Goal: Check status: Check status

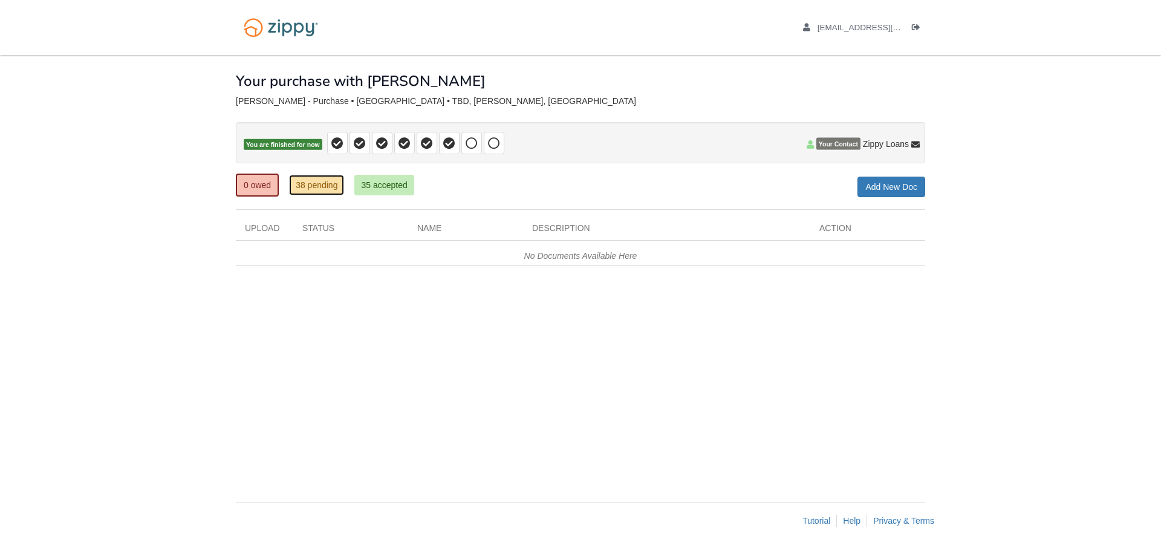
click at [316, 183] on link "38 pending" at bounding box center [316, 185] width 55 height 21
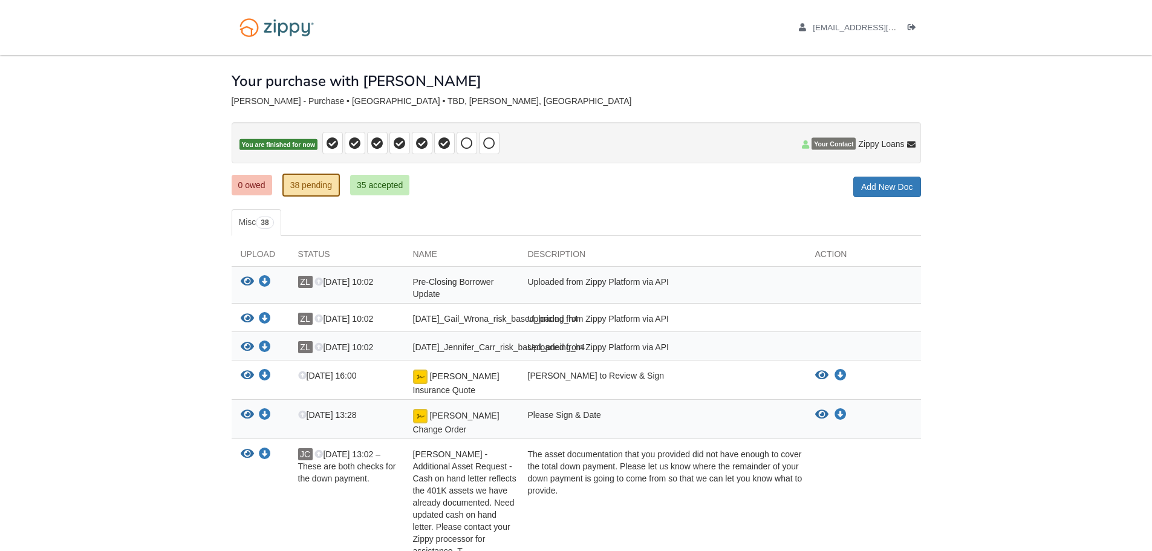
click at [244, 381] on icon "View Wrona Insurance Quote" at bounding box center [247, 375] width 13 height 12
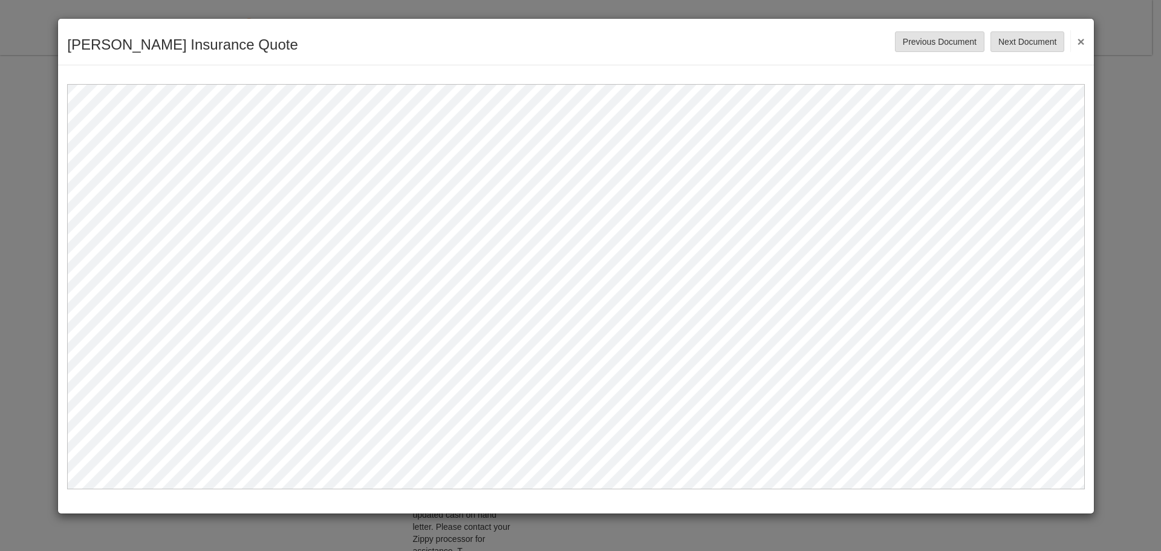
click at [1080, 36] on button "×" at bounding box center [1077, 41] width 14 height 22
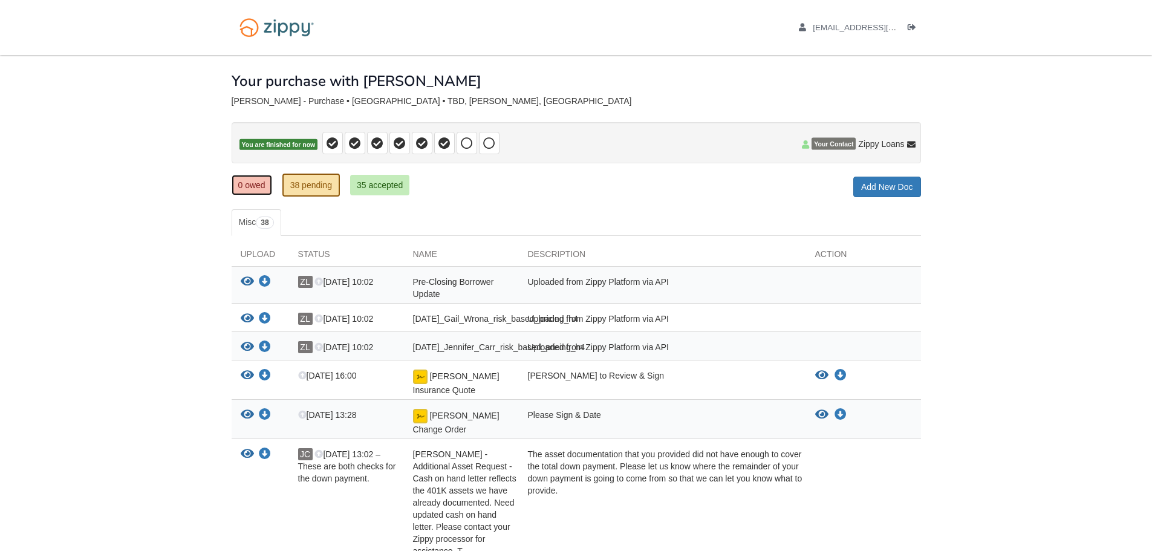
drag, startPoint x: 256, startPoint y: 182, endPoint x: 268, endPoint y: 190, distance: 14.4
click at [256, 182] on link "0 owed" at bounding box center [252, 185] width 41 height 21
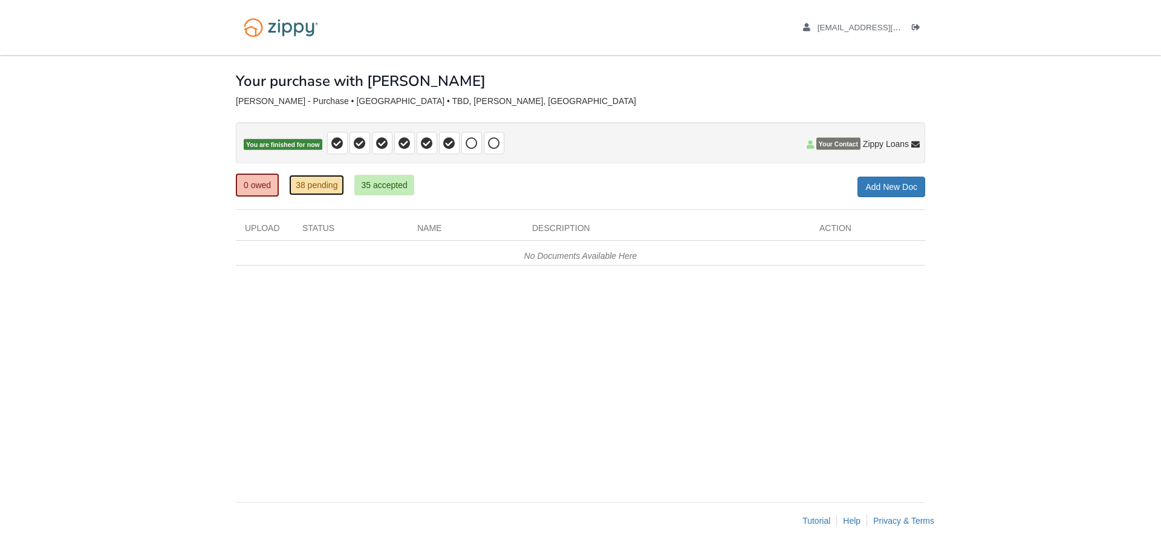
click at [306, 190] on link "38 pending" at bounding box center [316, 185] width 55 height 21
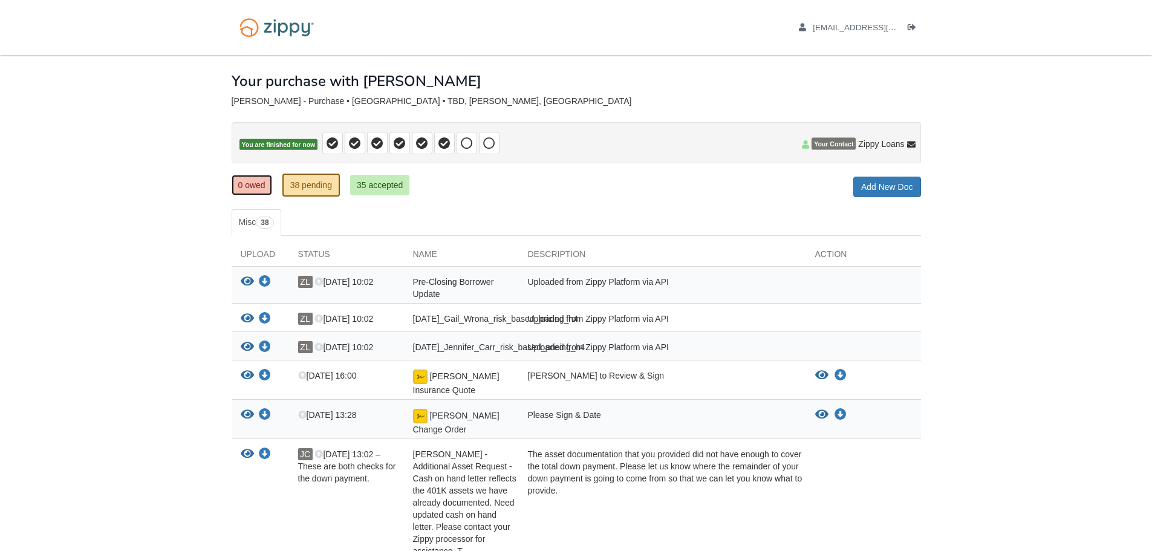
click at [252, 186] on link "0 owed" at bounding box center [252, 185] width 41 height 21
